Goal: Task Accomplishment & Management: Use online tool/utility

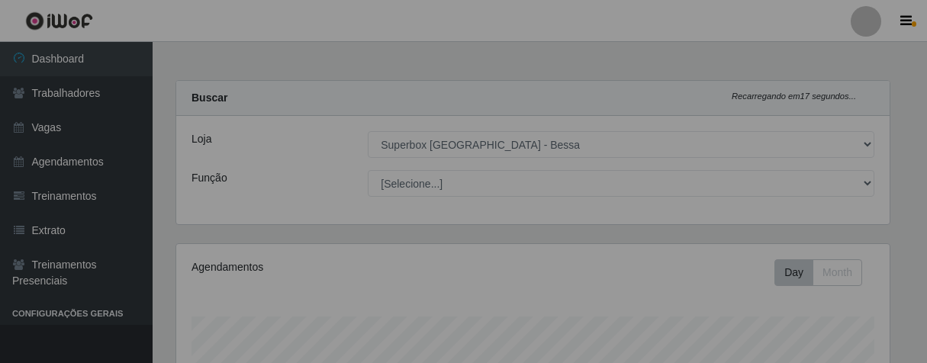
select select "206"
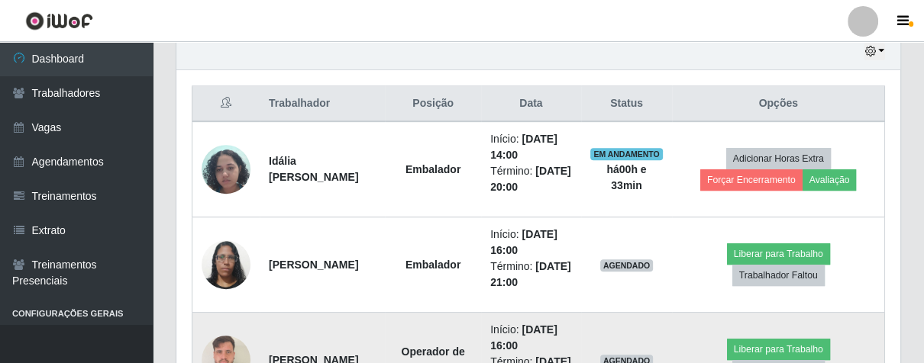
scroll to position [632, 0]
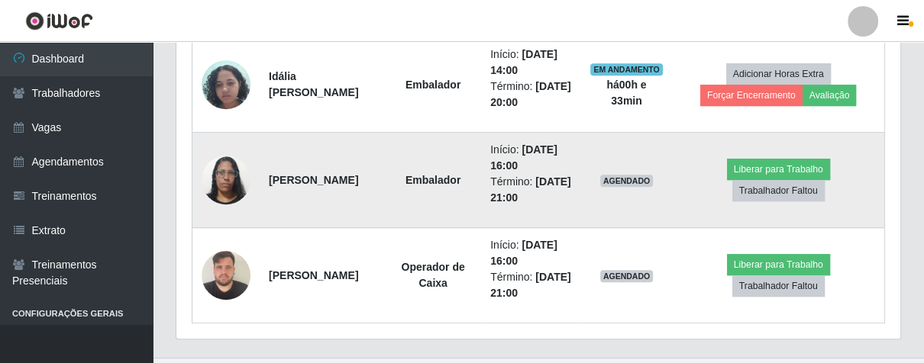
click at [215, 170] on img at bounding box center [225, 179] width 49 height 65
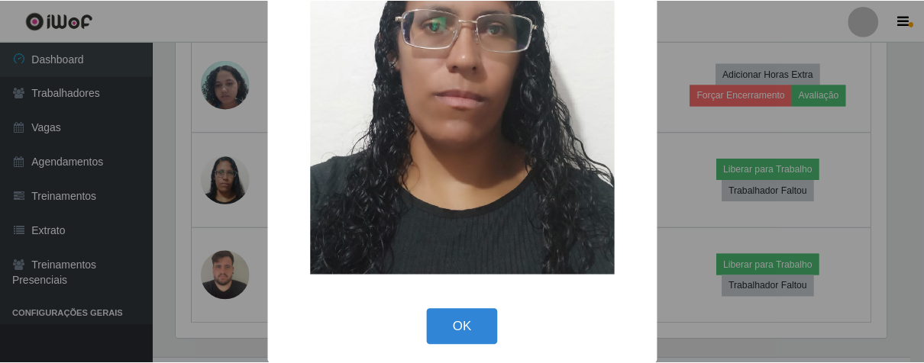
scroll to position [177, 0]
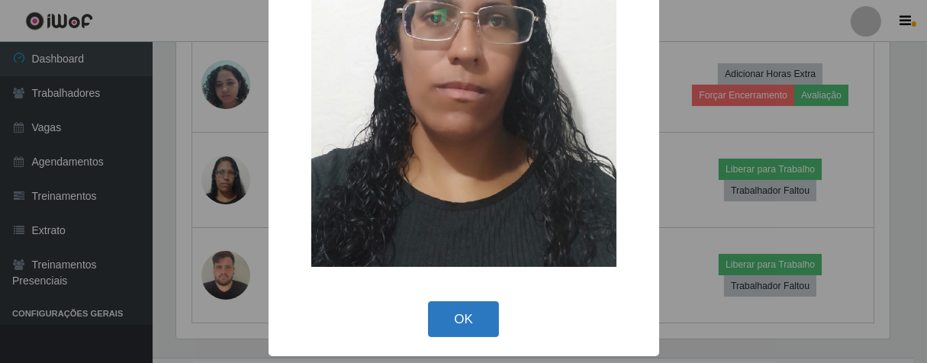
click at [459, 318] on button "OK" at bounding box center [463, 319] width 71 height 36
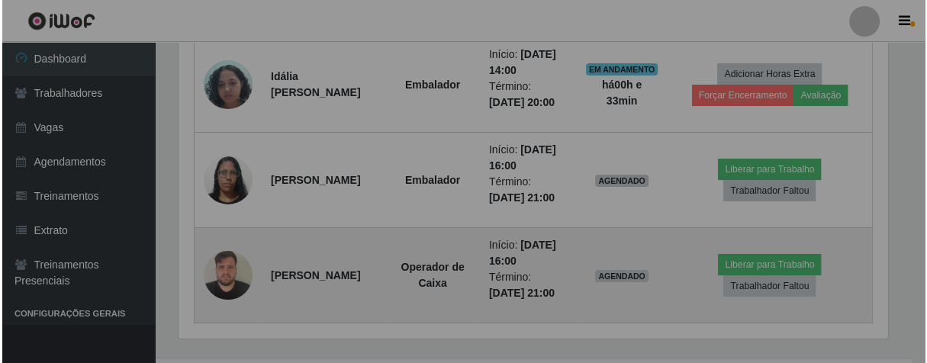
scroll to position [316, 723]
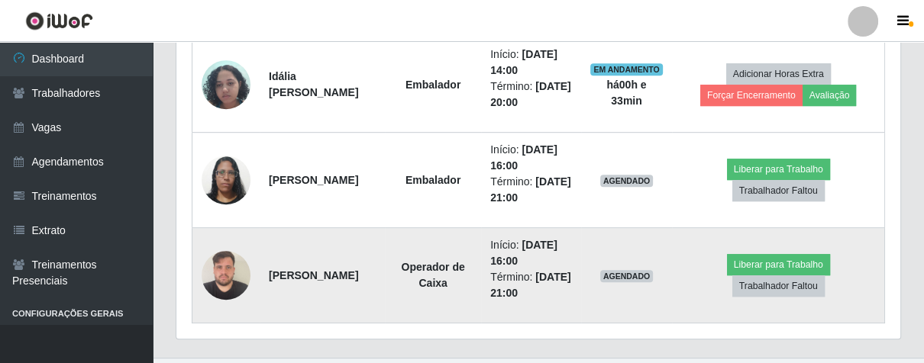
click at [236, 269] on img at bounding box center [225, 275] width 49 height 65
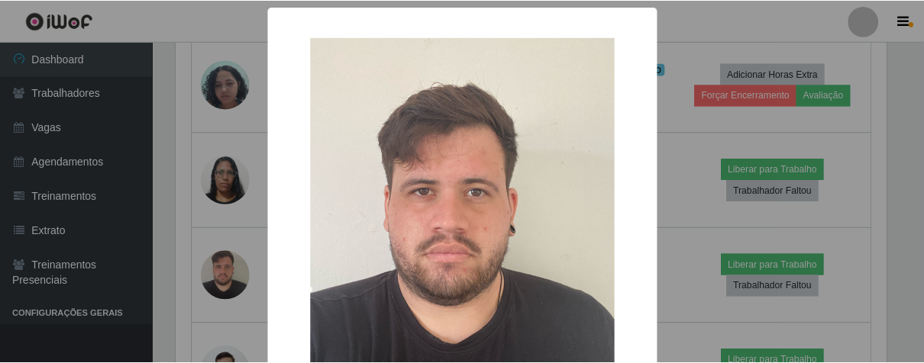
scroll to position [177, 0]
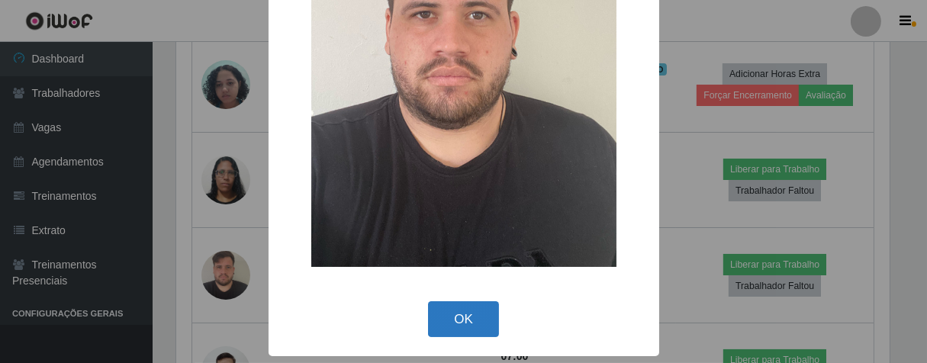
click at [469, 330] on button "OK" at bounding box center [463, 319] width 71 height 36
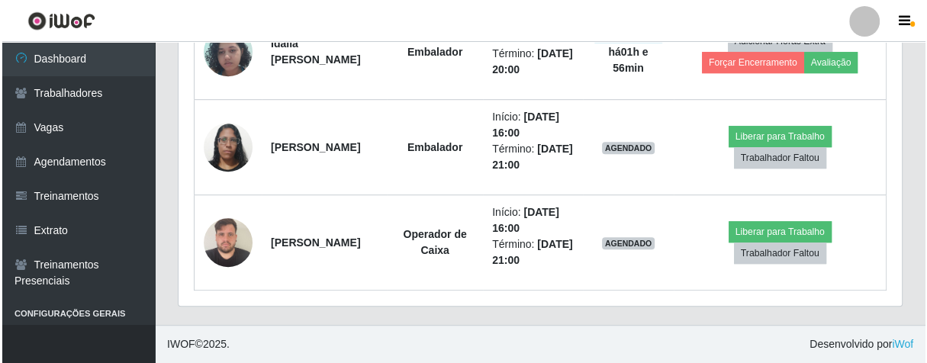
scroll to position [663, 0]
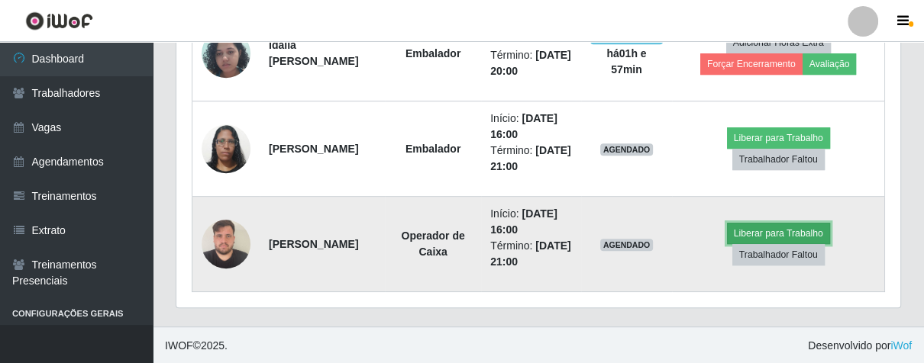
click at [754, 233] on button "Liberar para Trabalho" at bounding box center [778, 233] width 103 height 21
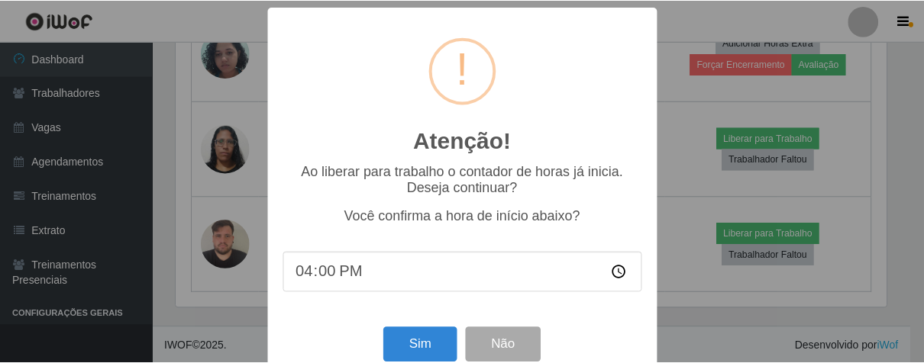
scroll to position [34, 0]
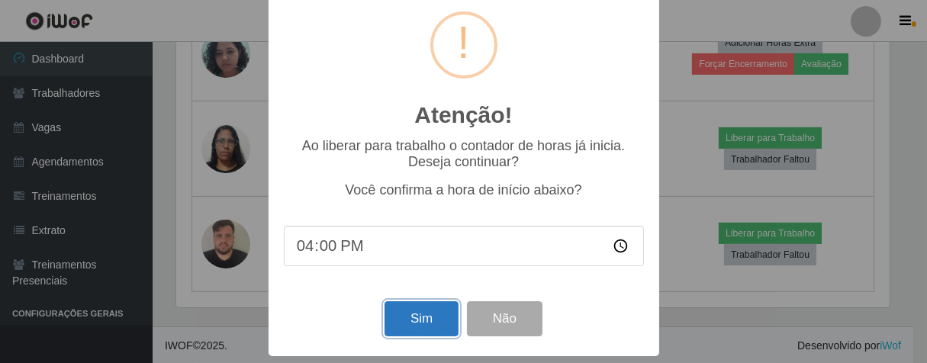
click at [416, 316] on button "Sim" at bounding box center [422, 319] width 74 height 36
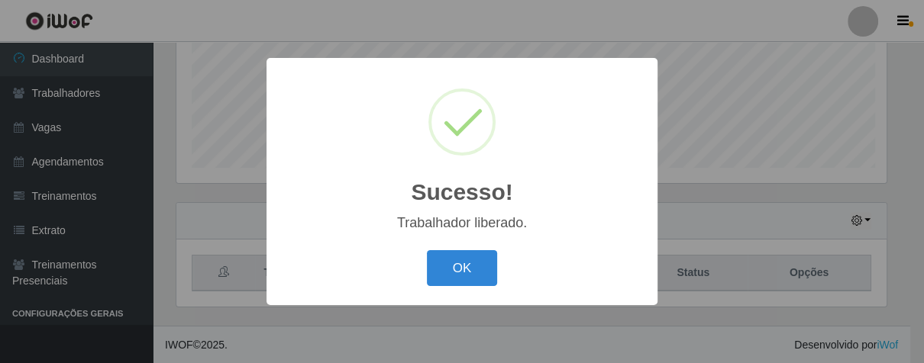
scroll to position [316, 714]
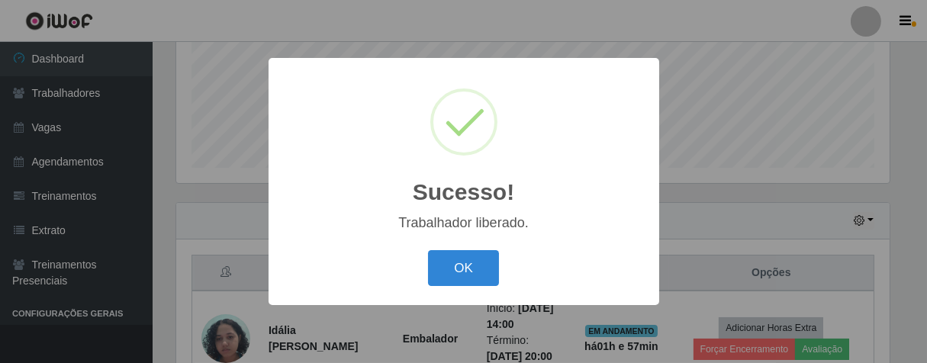
click at [458, 244] on div "Sucesso! × Trabalhador liberado. OK Cancel" at bounding box center [464, 181] width 391 height 247
click at [465, 272] on button "OK" at bounding box center [463, 268] width 71 height 36
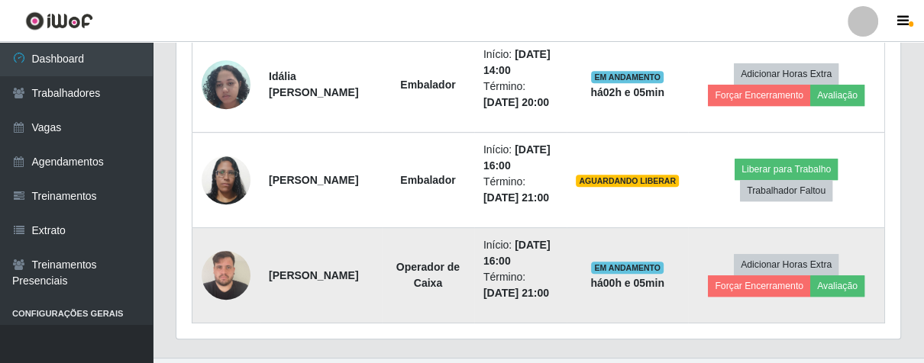
scroll to position [663, 0]
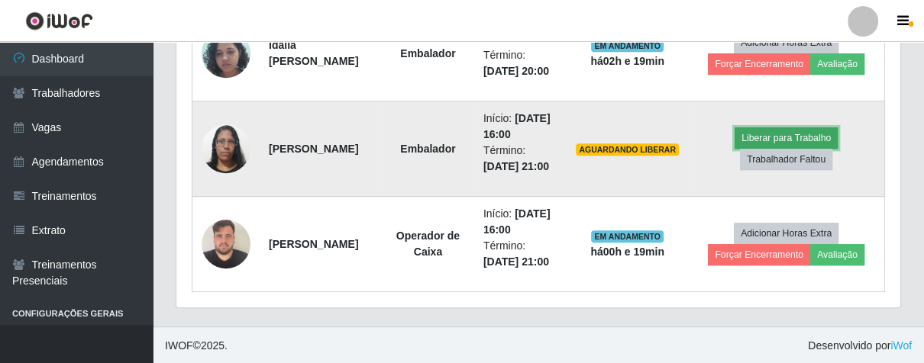
click at [762, 131] on button "Liberar para Trabalho" at bounding box center [785, 137] width 103 height 21
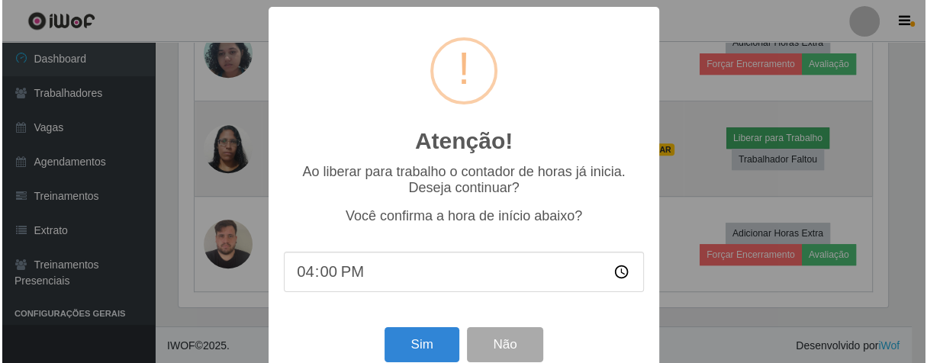
scroll to position [316, 714]
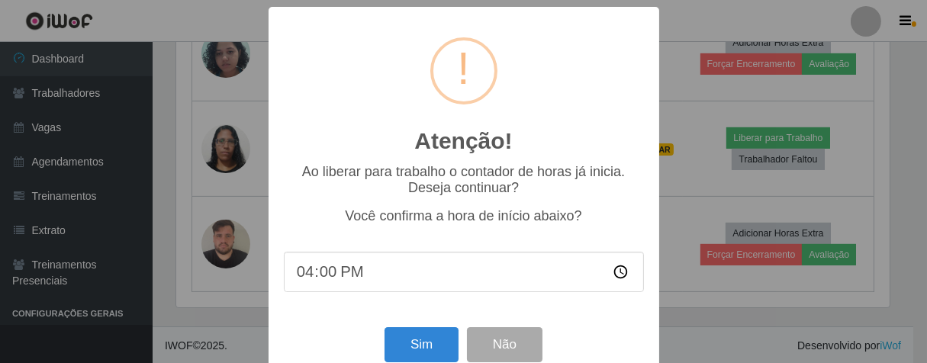
click at [352, 285] on input "16:00" at bounding box center [464, 272] width 360 height 40
click at [315, 283] on input "16:00" at bounding box center [464, 272] width 360 height 40
type input "16:17"
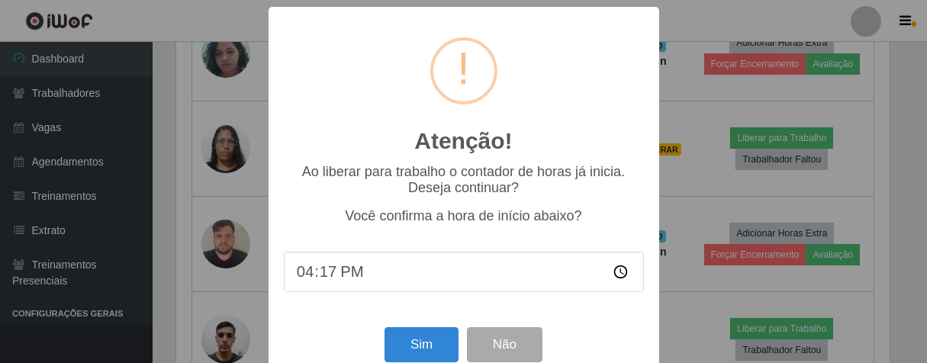
scroll to position [34, 0]
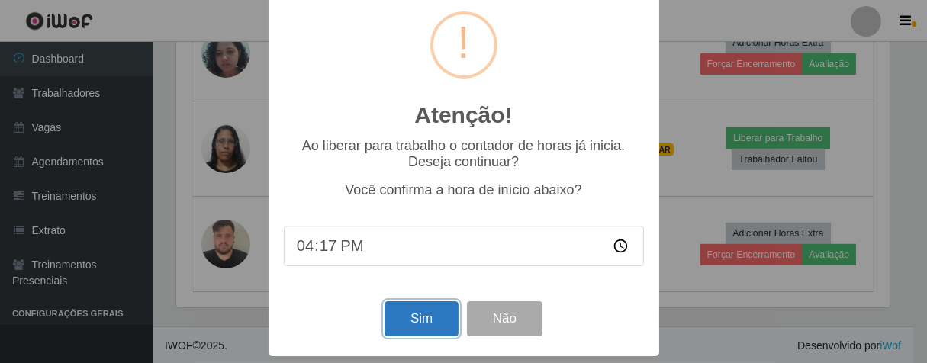
click at [432, 334] on button "Sim" at bounding box center [422, 319] width 74 height 36
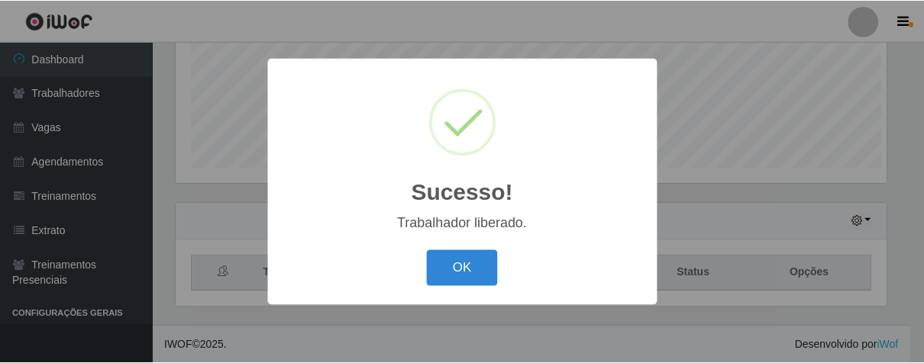
scroll to position [762929, 762532]
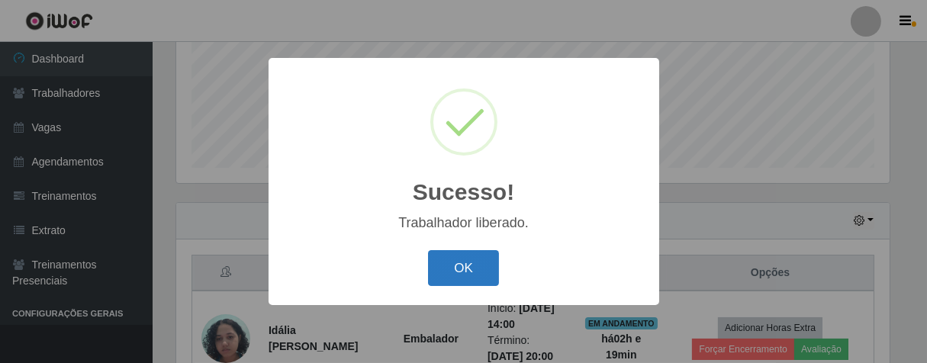
click at [450, 279] on button "OK" at bounding box center [463, 268] width 71 height 36
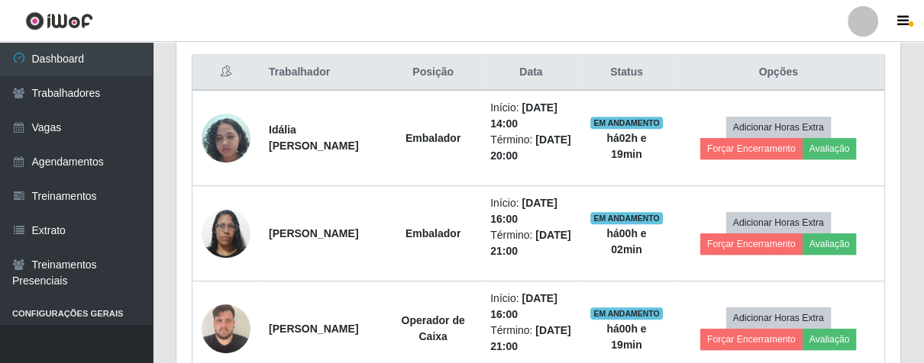
scroll to position [663, 0]
